Goal: Task Accomplishment & Management: Use online tool/utility

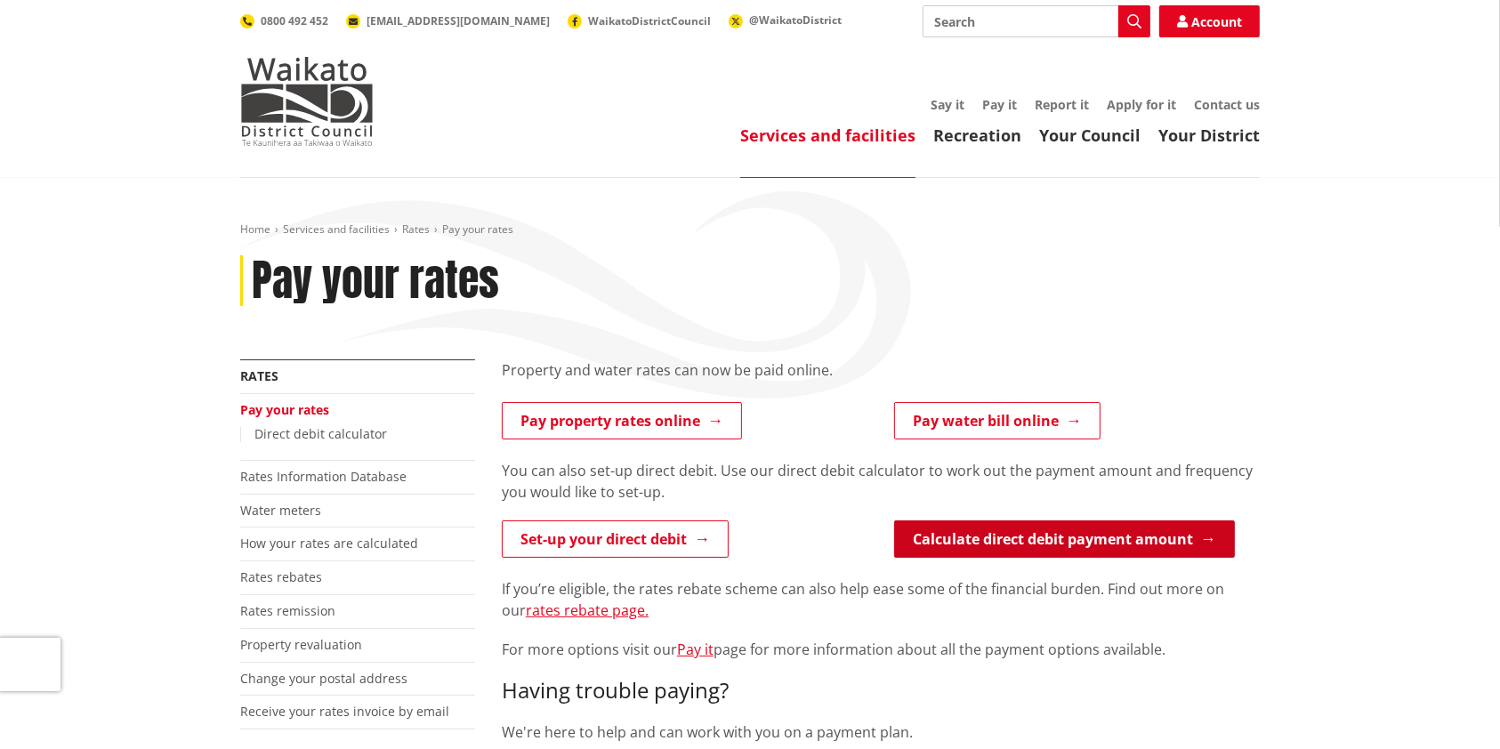
click at [1003, 526] on link "Calculate direct debit payment amount" at bounding box center [1064, 539] width 341 height 37
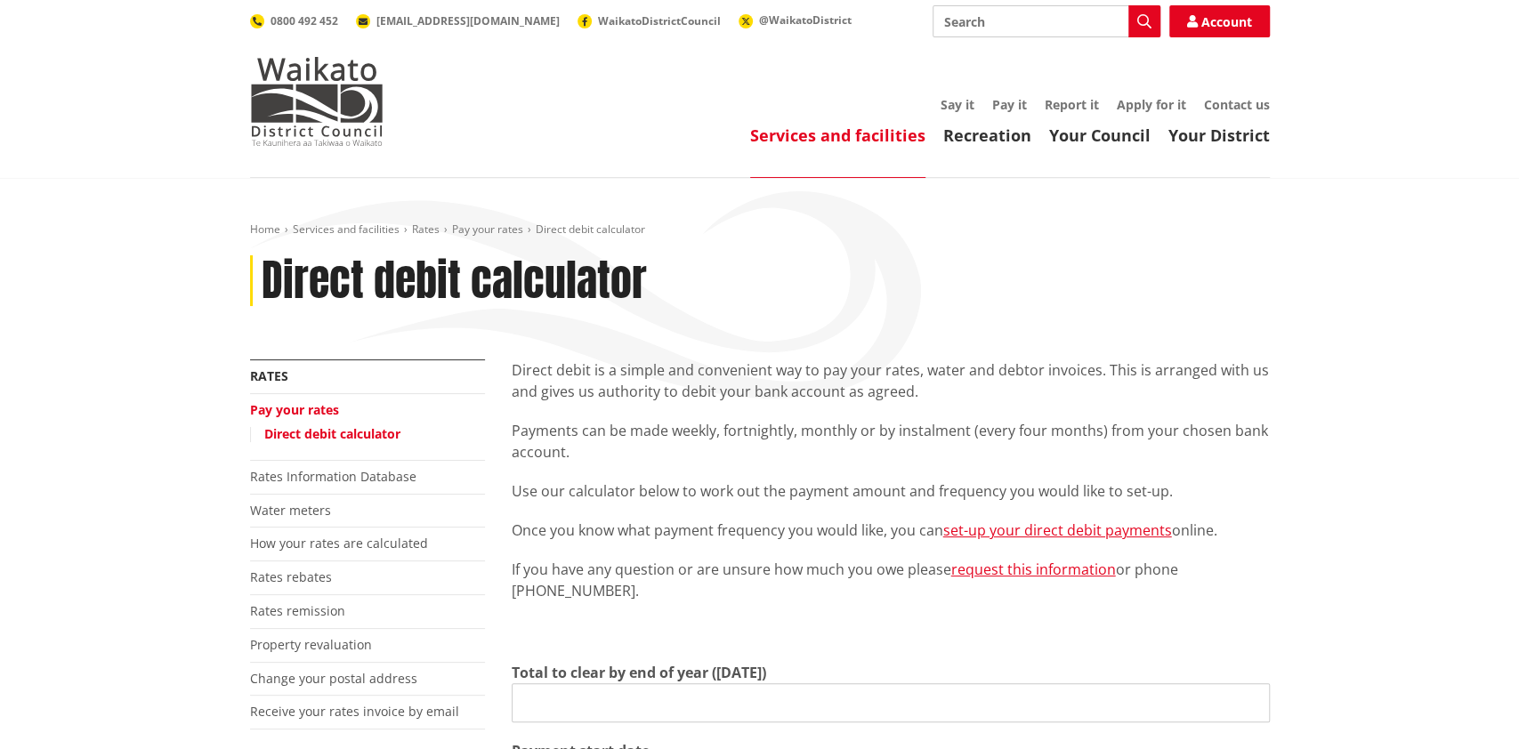
type input "0.00"
type input "[DATE]"
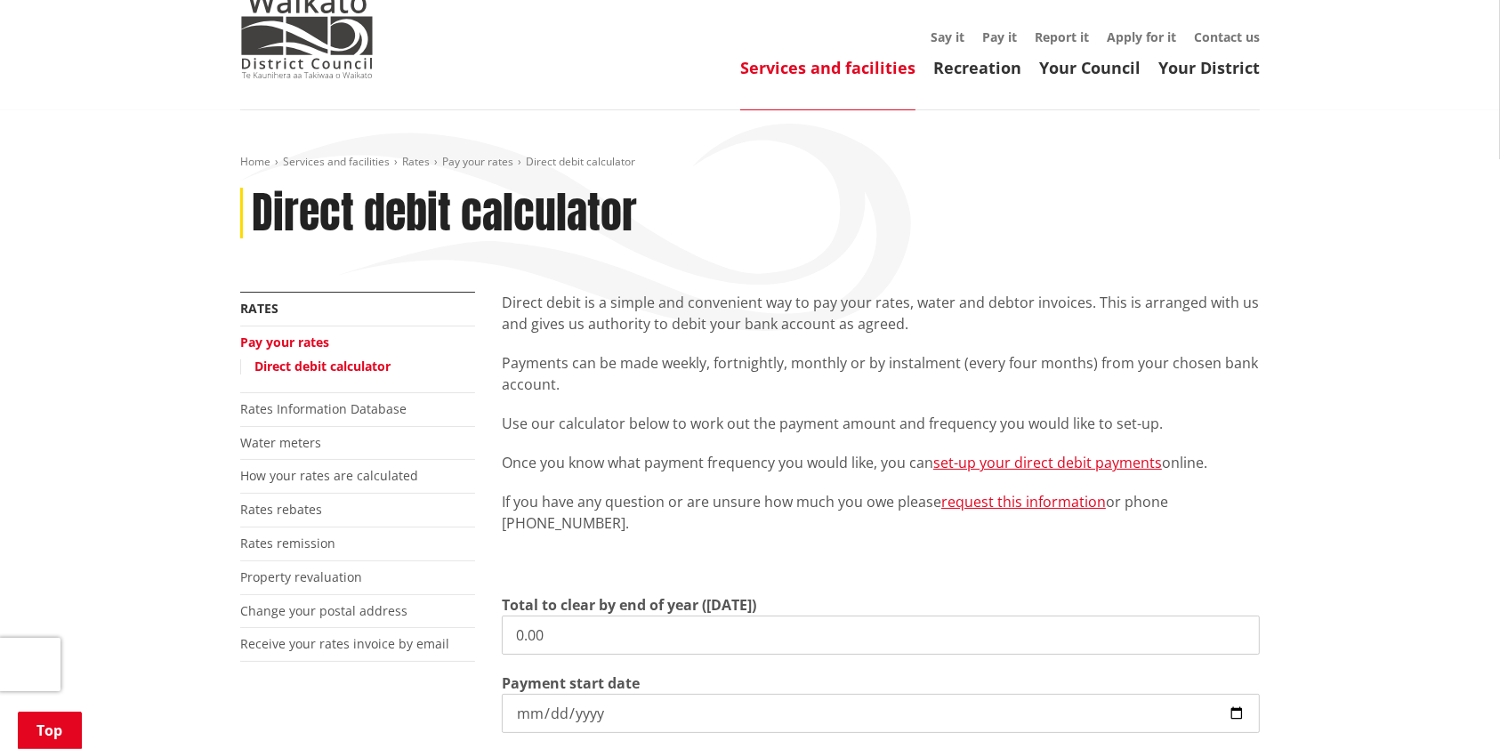
scroll to position [44, 0]
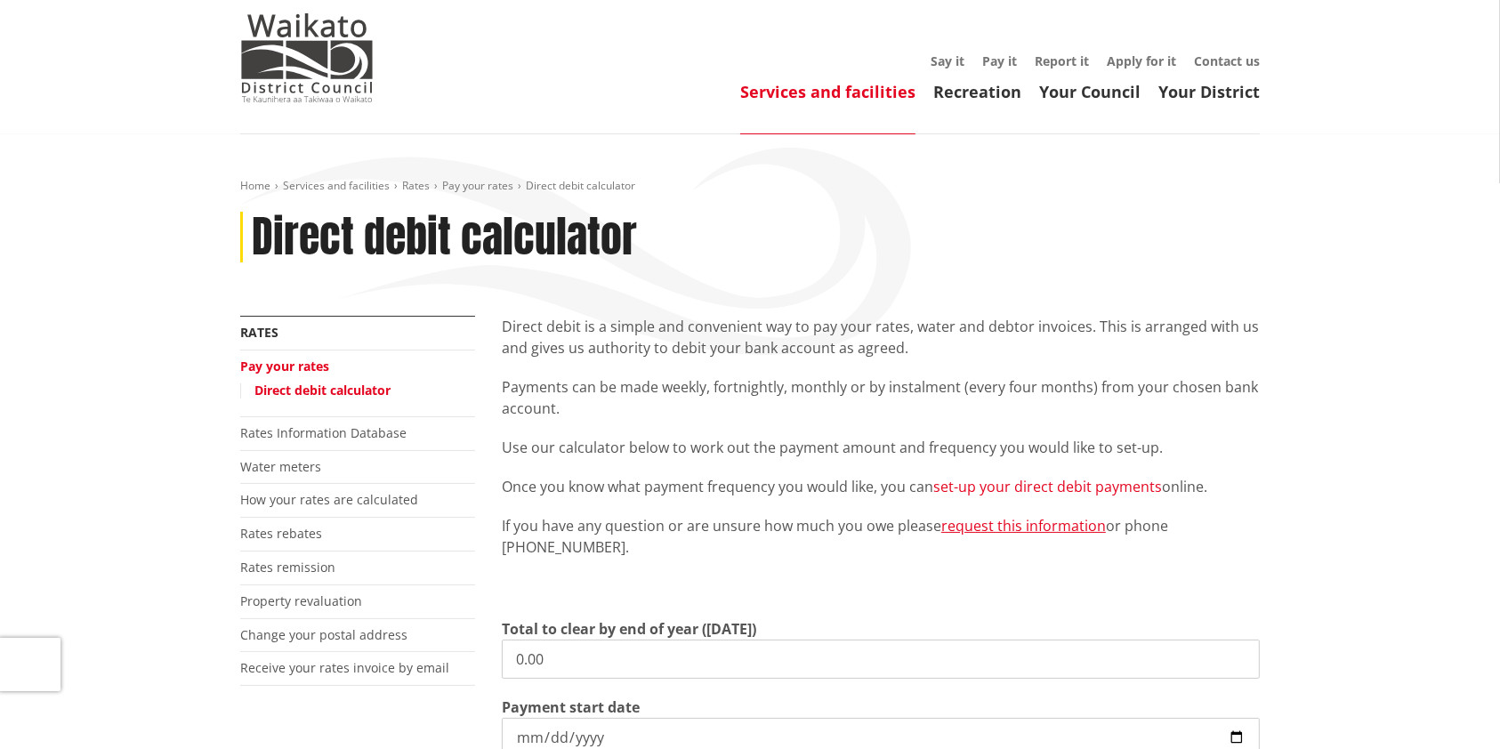
click at [1071, 481] on link "set-up your direct debit payments" at bounding box center [1047, 487] width 229 height 20
click at [1030, 491] on link "set-up your direct debit payments" at bounding box center [1047, 487] width 229 height 20
click at [985, 59] on link "Pay it" at bounding box center [999, 60] width 35 height 17
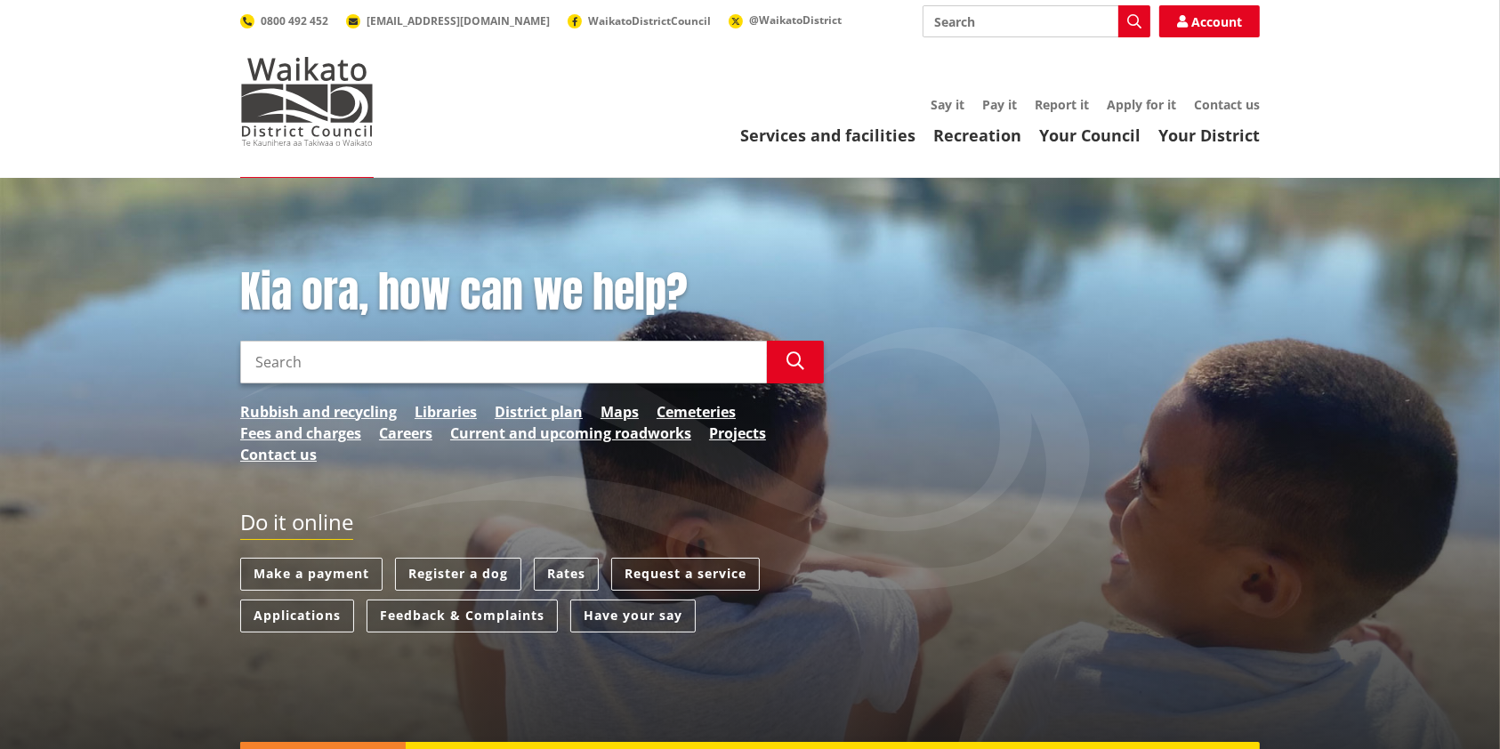
click at [476, 370] on input "Search" at bounding box center [503, 362] width 527 height 43
click at [321, 570] on link "Make a payment" at bounding box center [311, 574] width 142 height 33
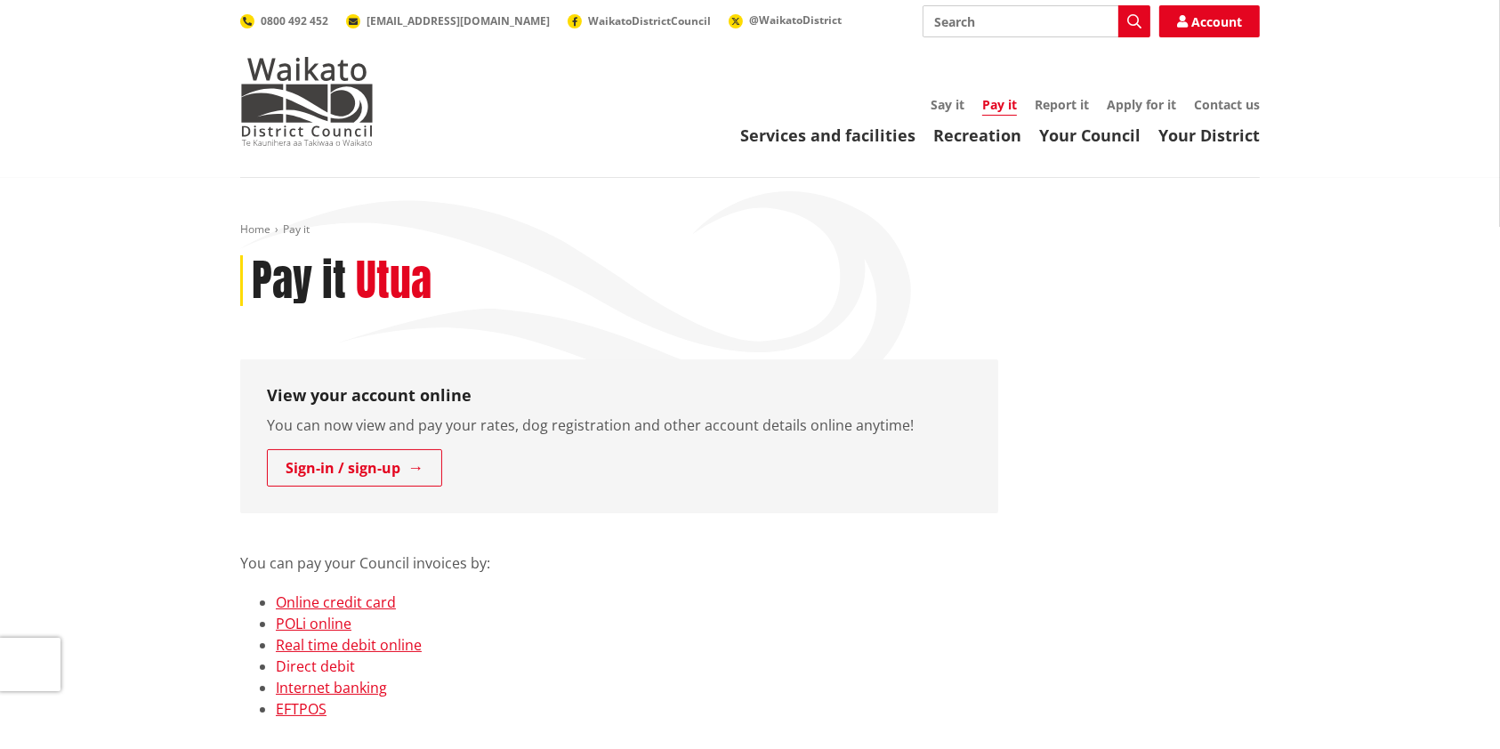
click at [319, 659] on link "Direct debit" at bounding box center [315, 667] width 79 height 20
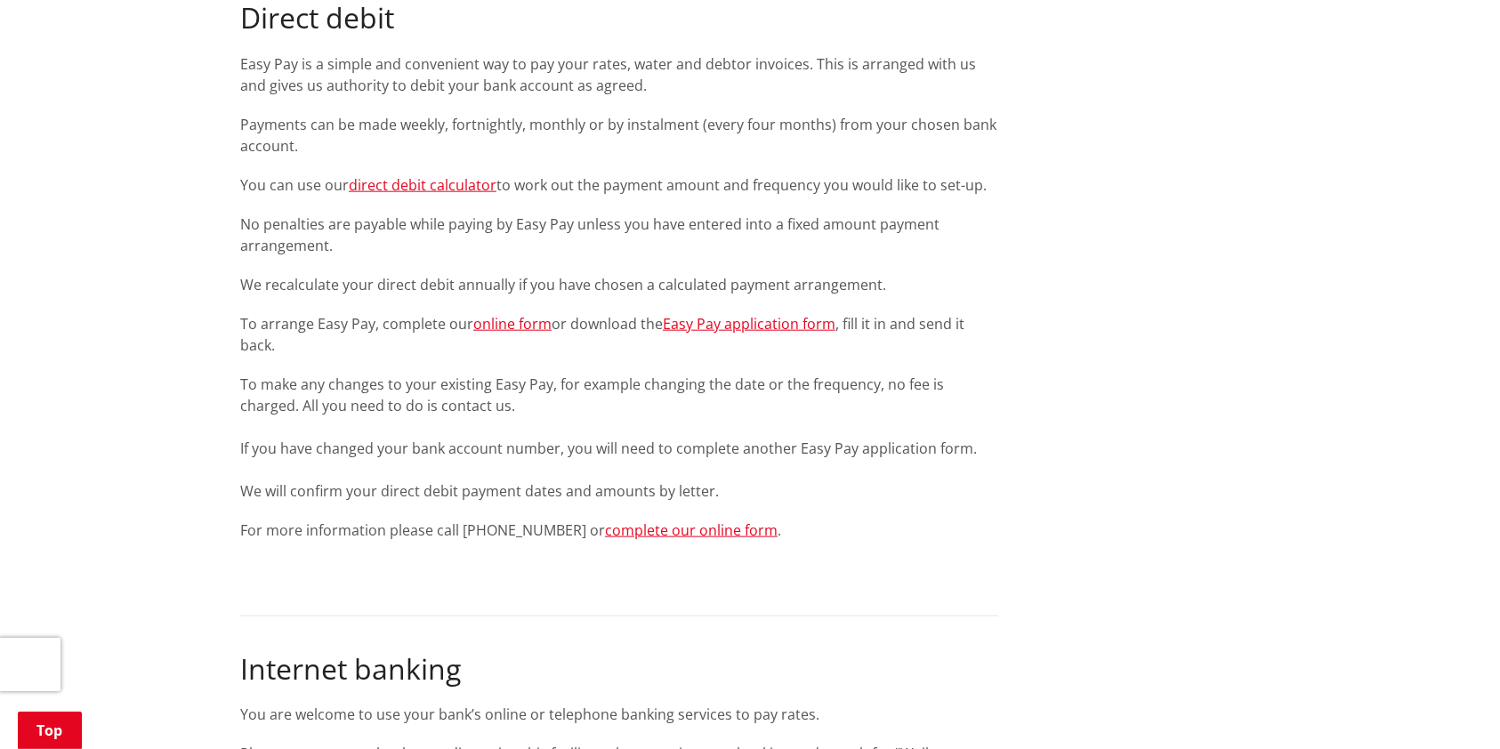
scroll to position [1975, 0]
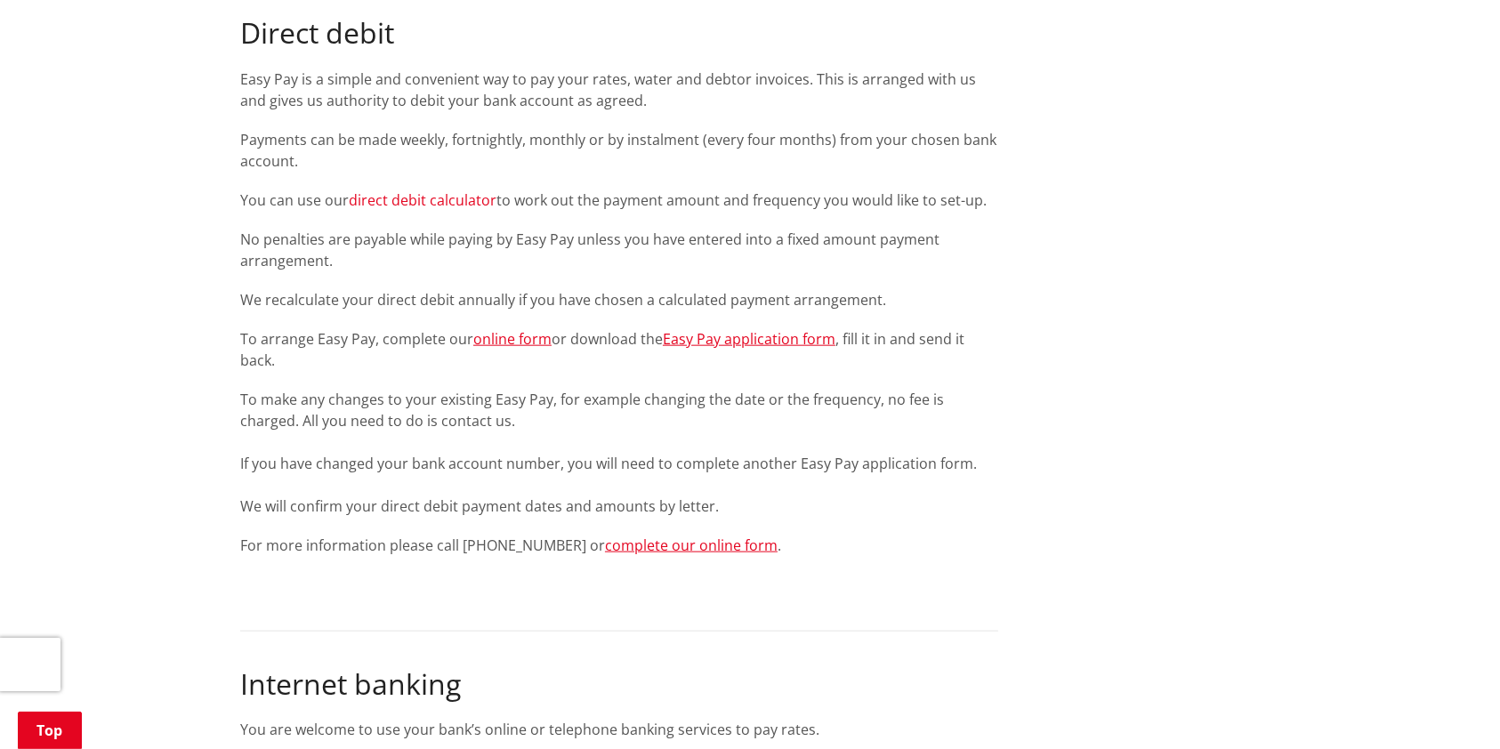
click at [453, 198] on link "direct debit calculator" at bounding box center [423, 200] width 148 height 20
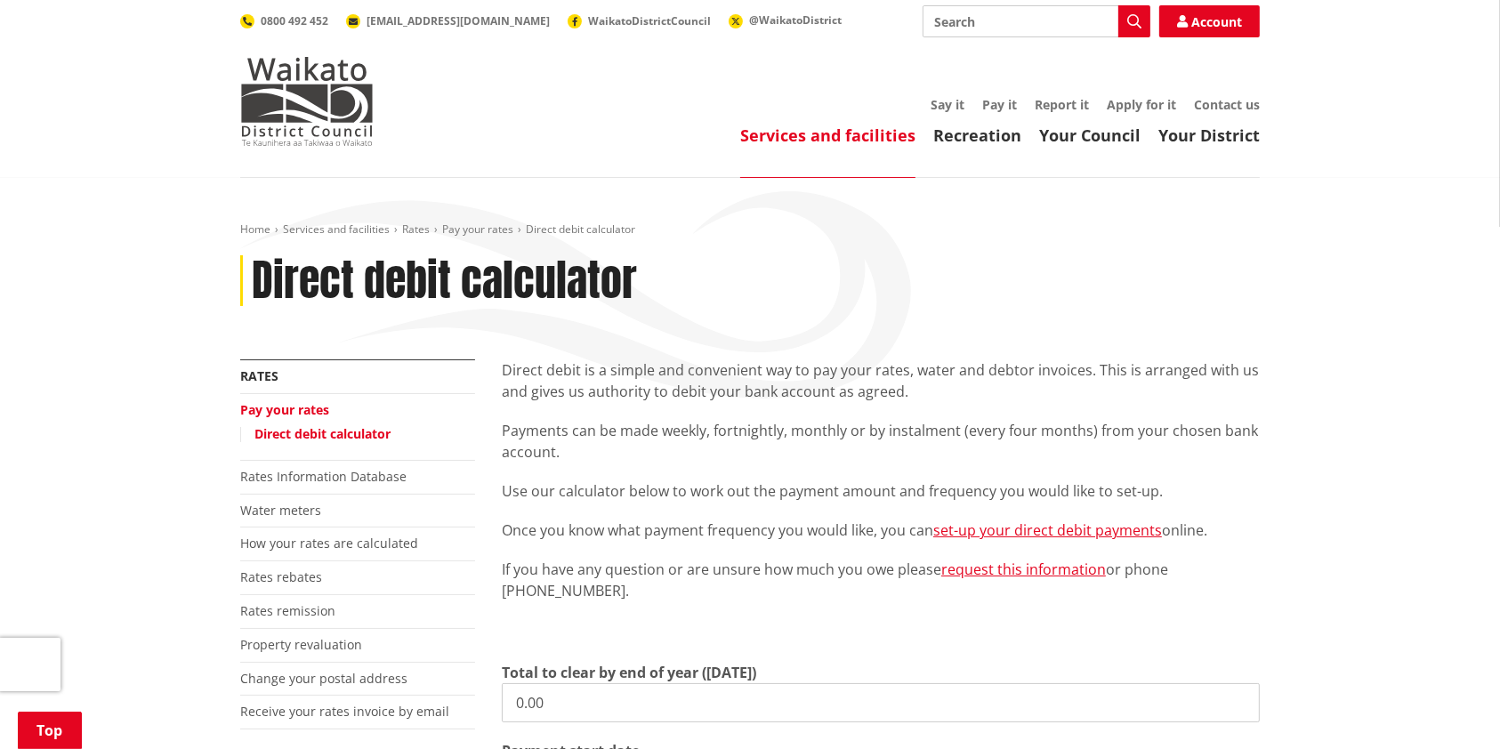
scroll to position [334, 0]
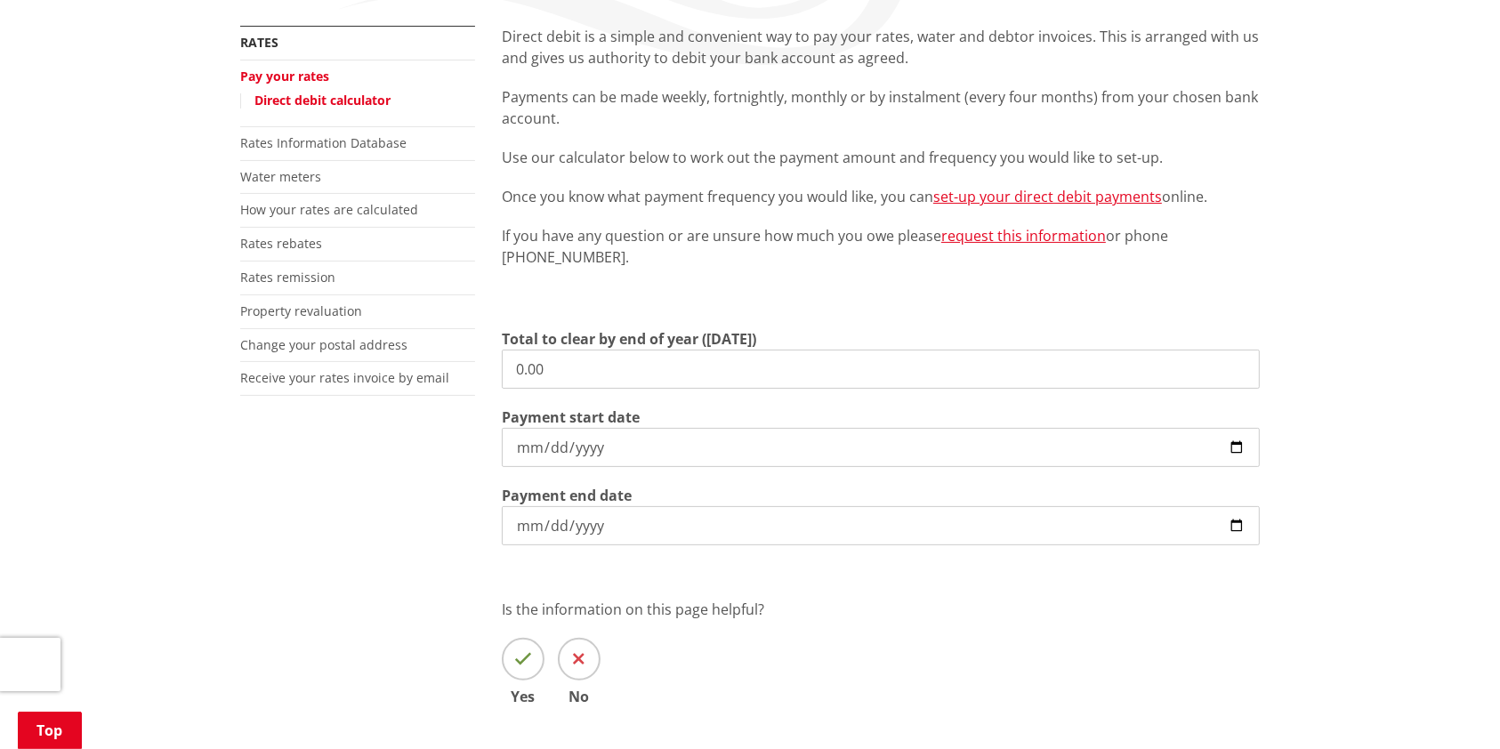
drag, startPoint x: 590, startPoint y: 352, endPoint x: 498, endPoint y: 359, distance: 91.9
click at [498, 359] on div "Direct debit is a simple and convenient way to pay your rates, water and debtor…" at bounding box center [880, 391] width 785 height 731
type input "1,000.00"
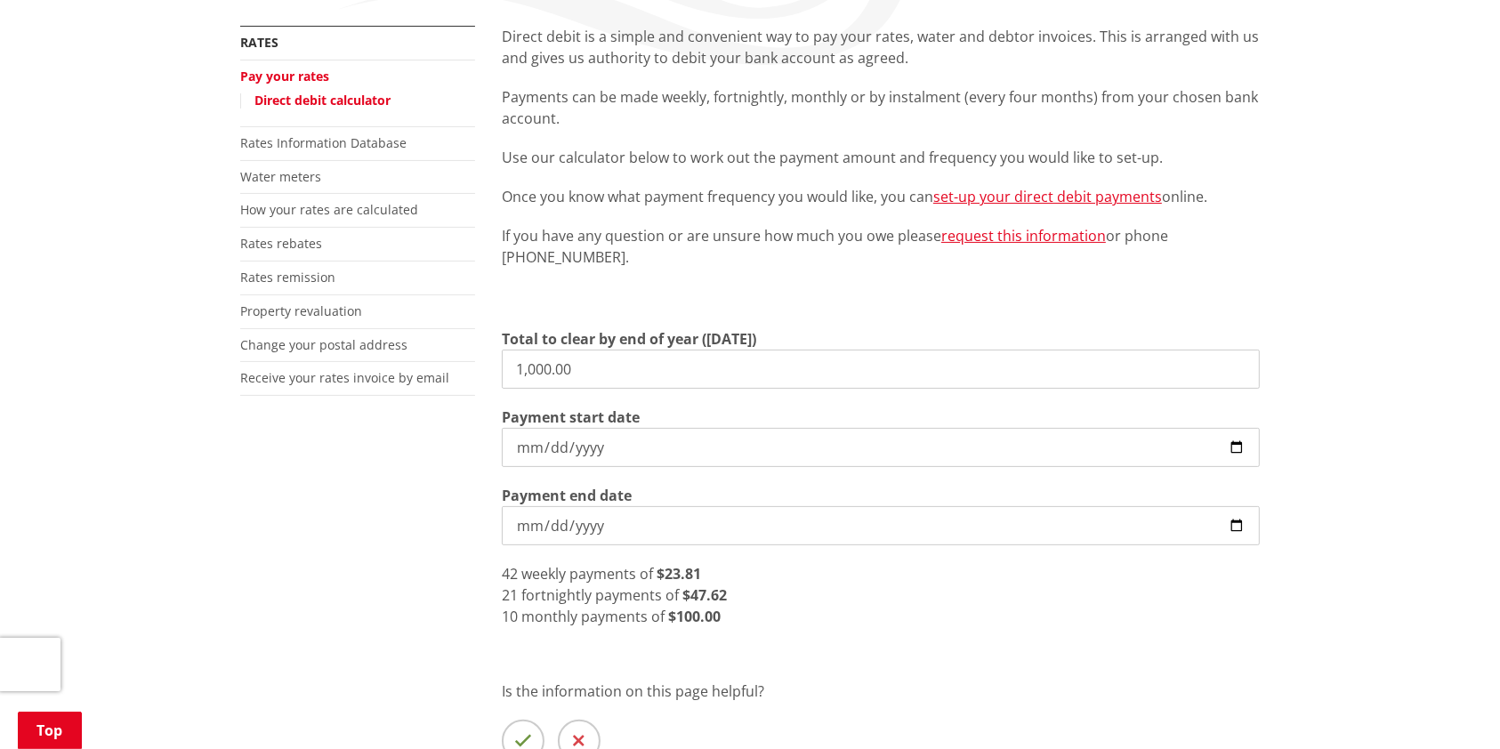
click at [564, 454] on input "2025-09-11" at bounding box center [881, 447] width 758 height 39
click at [515, 446] on input "2025-09-11" at bounding box center [881, 447] width 758 height 39
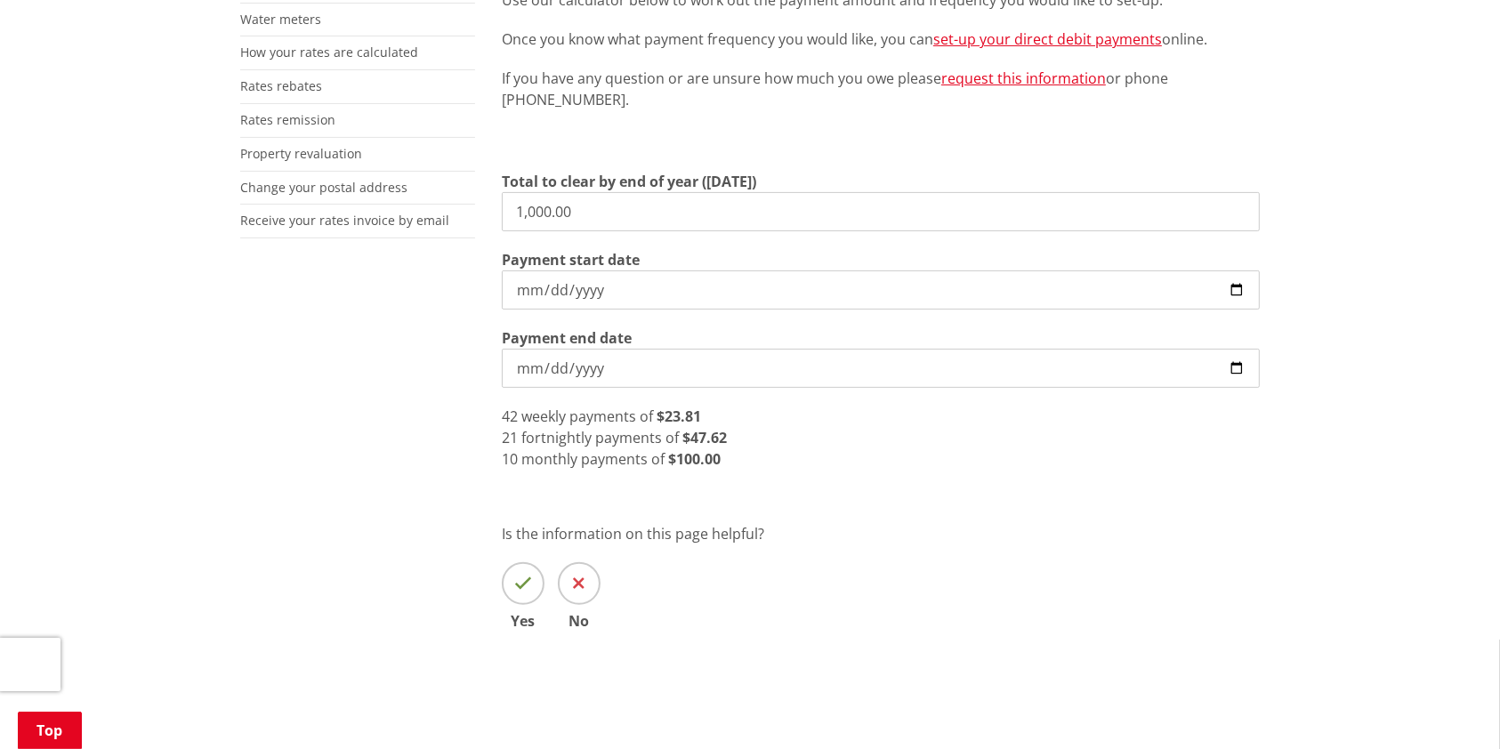
scroll to position [335, 0]
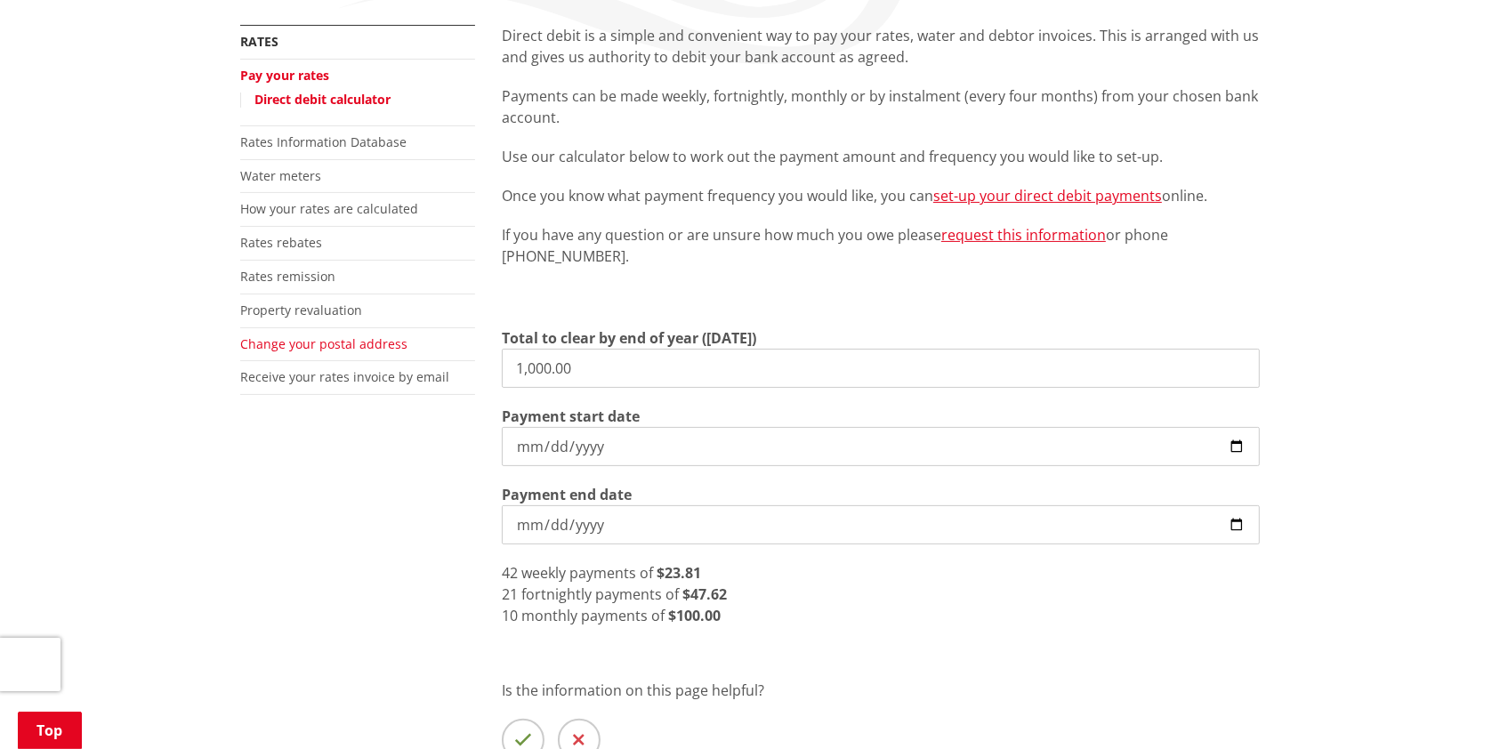
drag, startPoint x: 597, startPoint y: 367, endPoint x: 380, endPoint y: 337, distance: 219.1
click at [380, 337] on div "More from this section Rates Pay your rates Direct debit calculator Rates Infor…" at bounding box center [750, 431] width 1046 height 813
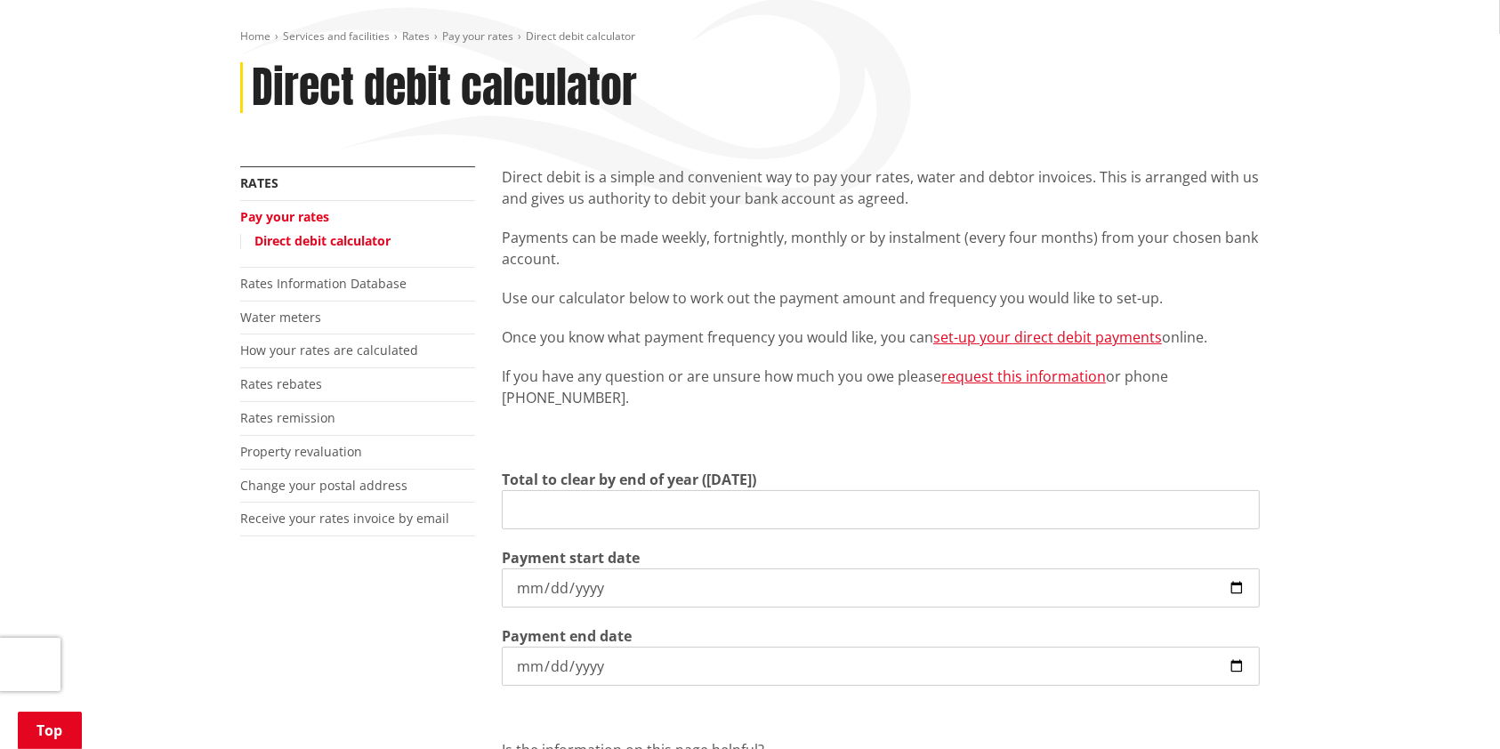
scroll to position [194, 0]
click at [292, 388] on link "Rates rebates" at bounding box center [281, 383] width 82 height 17
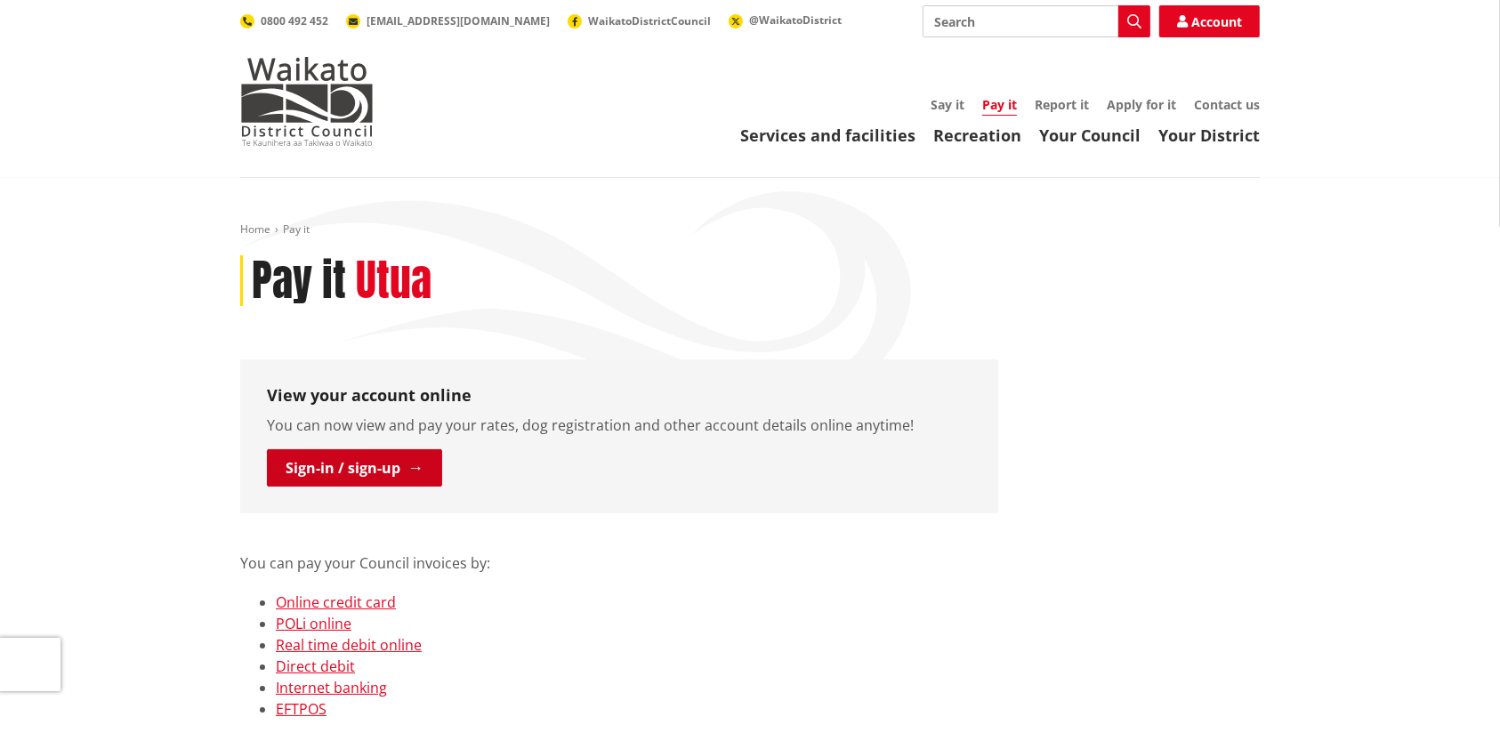
click at [335, 462] on link "Sign-in / sign-up" at bounding box center [354, 467] width 175 height 37
